Goal: Contribute content: Add original content to the website for others to see

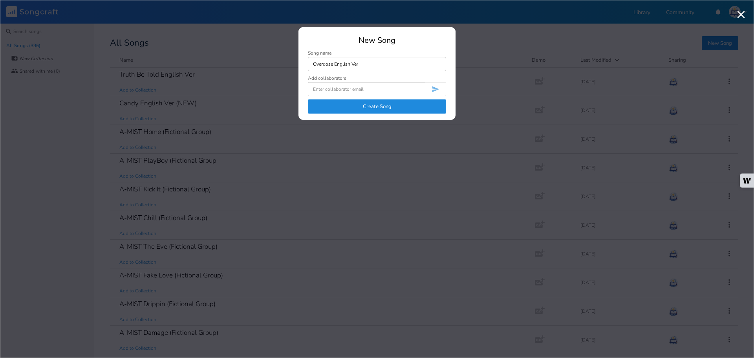
type input "Overdose English Ver"
click at [410, 108] on button "Create Song" at bounding box center [377, 106] width 138 height 14
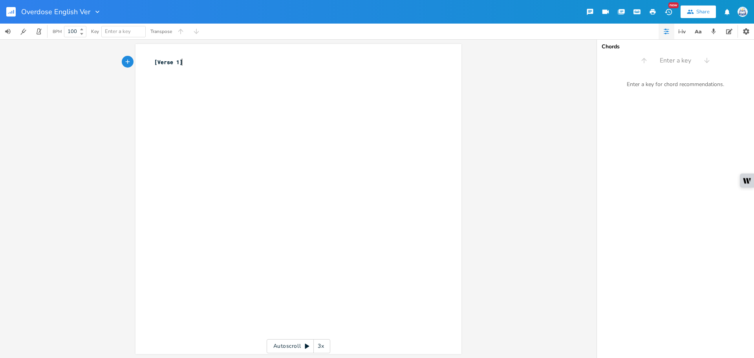
type textarea "[Verse 1]"
click at [14, 15] on rect "button" at bounding box center [10, 11] width 9 height 9
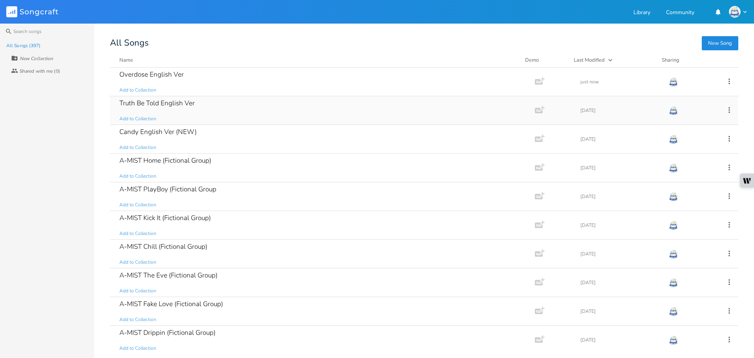
click at [198, 102] on div "Truth Be Told English Ver Add to Collection" at bounding box center [320, 110] width 403 height 28
click at [288, 85] on div "Overdose English Ver Add to Collection" at bounding box center [320, 82] width 403 height 28
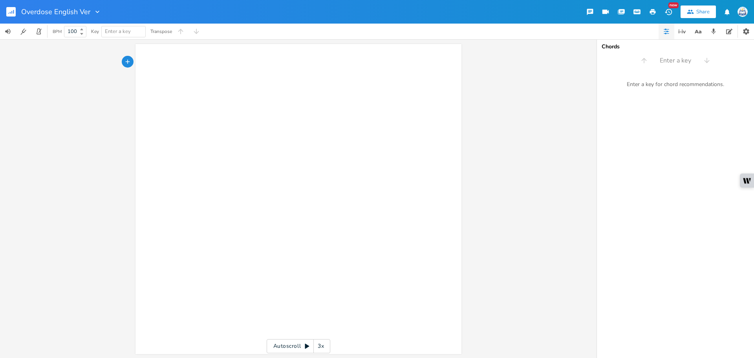
scroll to position [0, 2]
type textarea "["
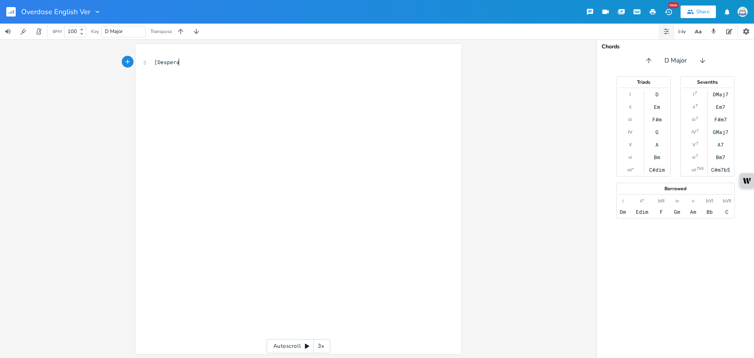
type textarea "Desperate"
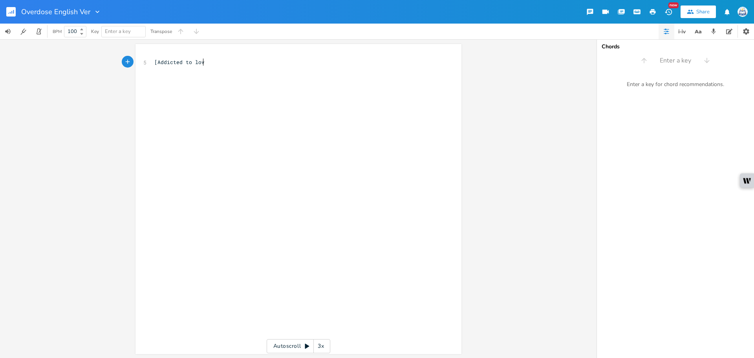
type textarea "Addicted to lover"
type textarea "the love granted and take"
type textarea "n from a"
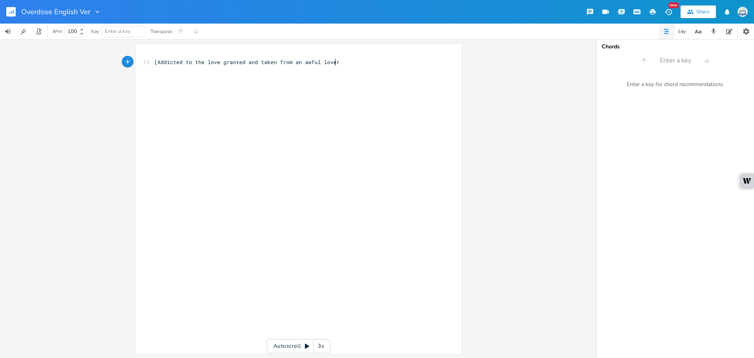
type textarea "n awful lover]"
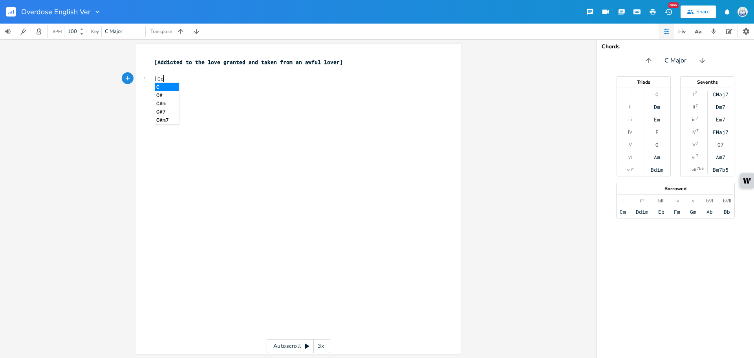
type textarea "[Com"
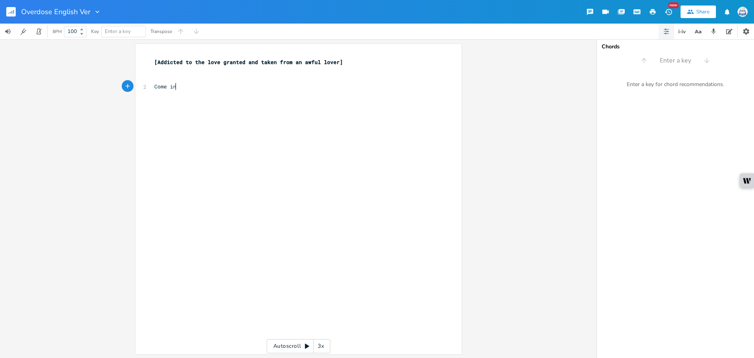
type textarea "Come in"
type textarea "Drunk on love"
